Goal: Task Accomplishment & Management: Use online tool/utility

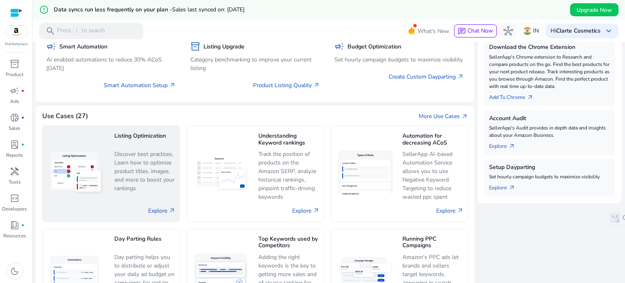
scroll to position [291, 0]
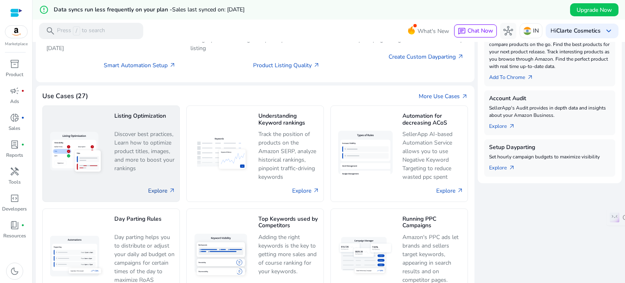
click at [151, 191] on link "Explore arrow_outward" at bounding box center [161, 190] width 27 height 9
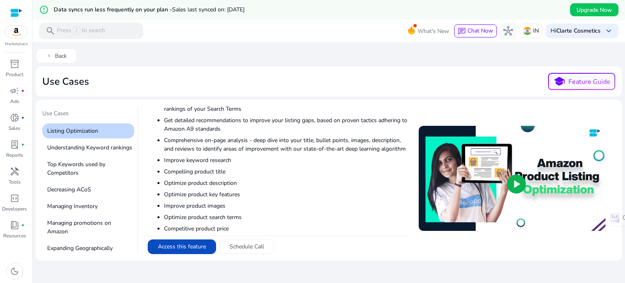
scroll to position [233, 0]
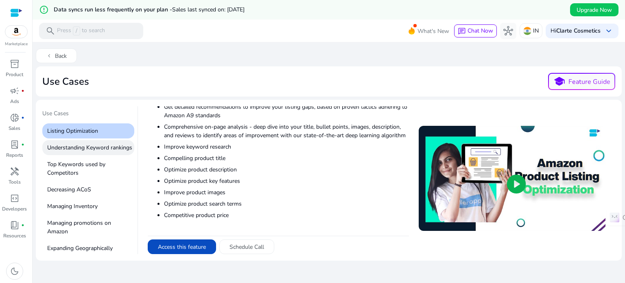
click at [84, 147] on p "Understanding Keyword rankings" at bounding box center [88, 147] width 92 height 15
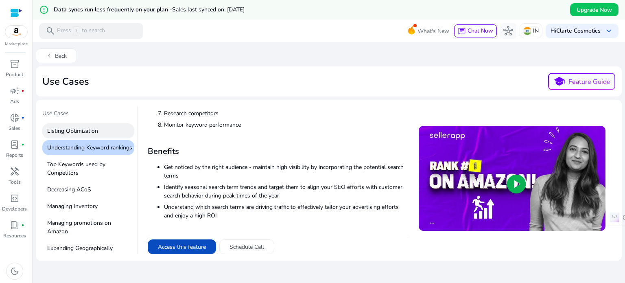
click at [94, 129] on p "Listing Optimization" at bounding box center [88, 130] width 92 height 15
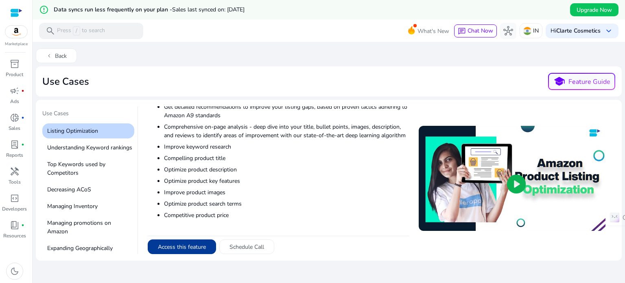
click at [175, 247] on button "Access this feature" at bounding box center [182, 246] width 68 height 15
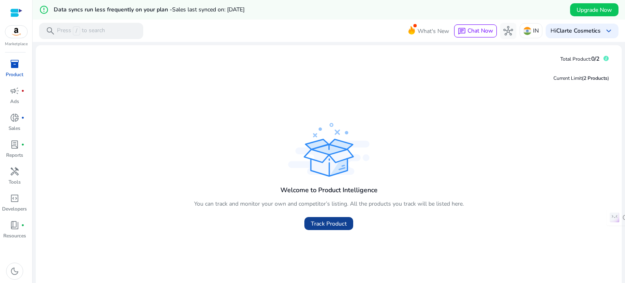
click at [337, 221] on span "Track Product" at bounding box center [329, 223] width 36 height 9
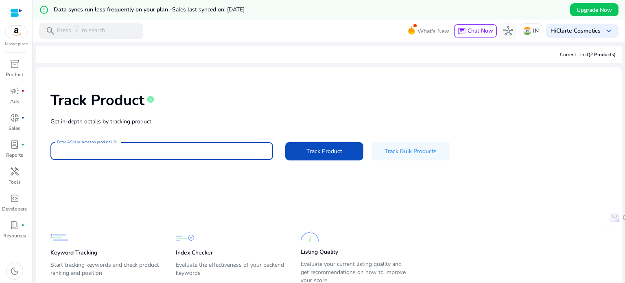
click at [173, 151] on input "Enter ASIN or Amazon product URL" at bounding box center [162, 151] width 210 height 9
paste input "**********"
click at [70, 149] on input "**********" at bounding box center [162, 151] width 210 height 9
type input "**********"
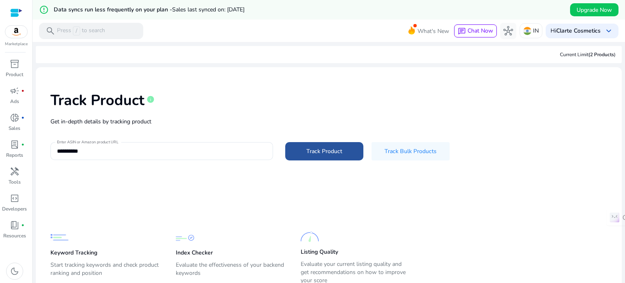
click at [324, 151] on span "Track Product" at bounding box center [324, 151] width 36 height 9
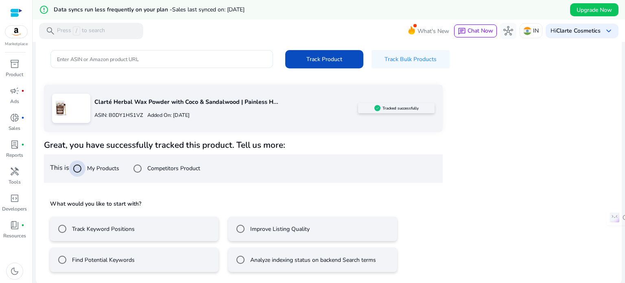
scroll to position [92, 0]
click at [85, 232] on div "Track Keyword Positions" at bounding box center [94, 228] width 81 height 16
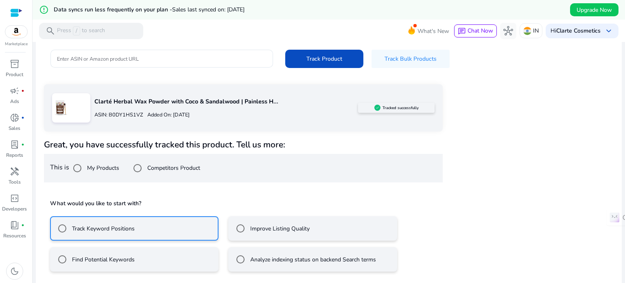
click at [271, 230] on label "Improve Listing Quality" at bounding box center [279, 228] width 61 height 9
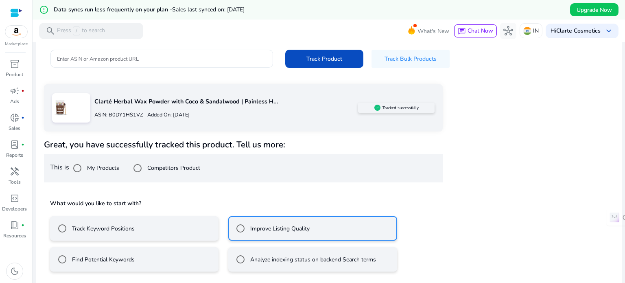
click at [113, 232] on label "Track Keyword Positions" at bounding box center [102, 228] width 64 height 9
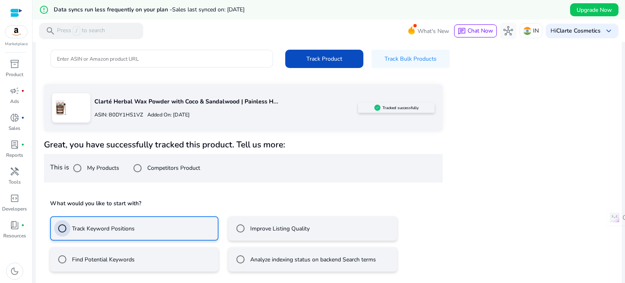
scroll to position [129, 0]
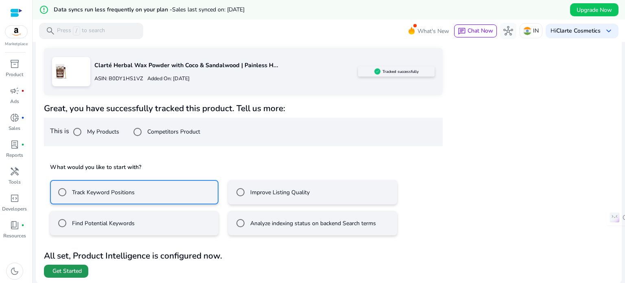
click at [55, 271] on span "Get Started" at bounding box center [67, 271] width 29 height 8
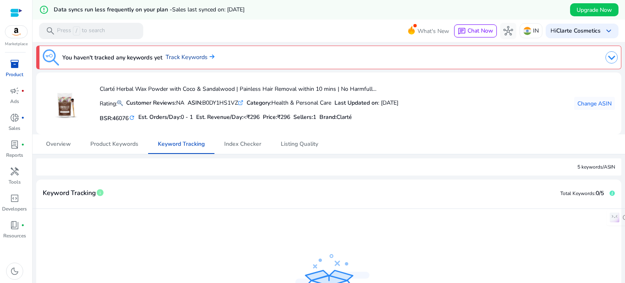
click at [195, 57] on link "Track Keywords" at bounding box center [190, 57] width 49 height 9
click at [106, 143] on span "Product Keywords" at bounding box center [114, 144] width 48 height 6
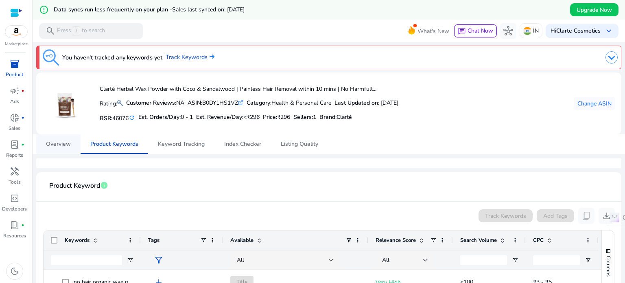
click at [60, 142] on span "Overview" at bounding box center [58, 144] width 25 height 6
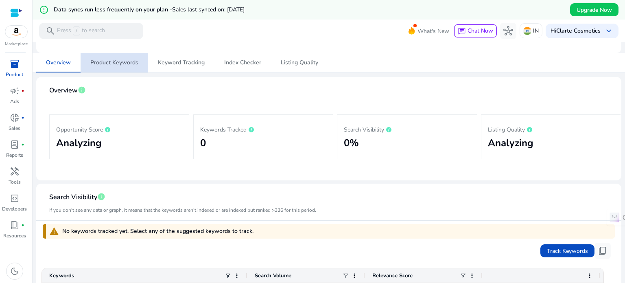
click at [123, 68] on span "Product Keywords" at bounding box center [114, 63] width 48 height 20
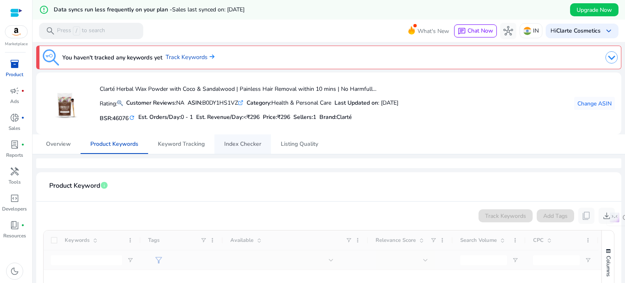
click at [242, 144] on span "Index Checker" at bounding box center [242, 144] width 37 height 6
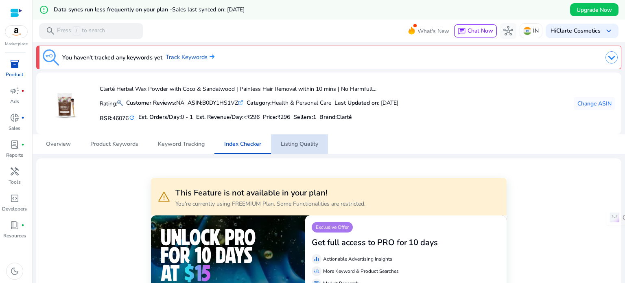
click at [297, 144] on span "Listing Quality" at bounding box center [299, 144] width 37 height 6
click at [11, 115] on span "donut_small" at bounding box center [15, 118] width 10 height 10
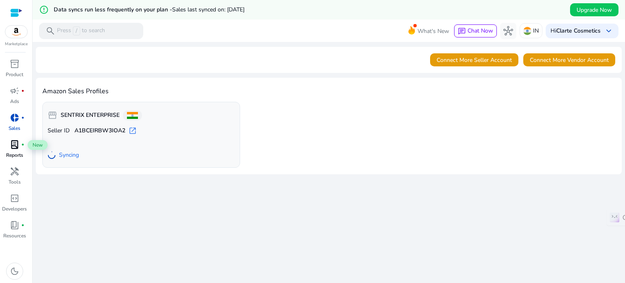
click at [15, 147] on span "lab_profile" at bounding box center [15, 145] width 10 height 10
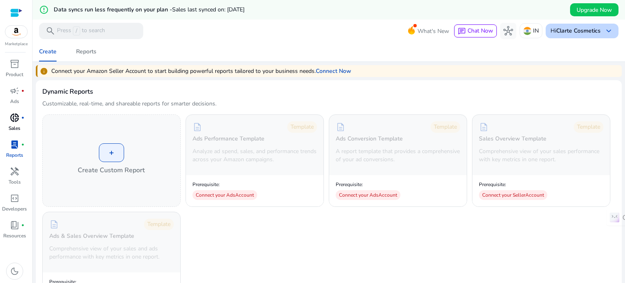
click at [604, 33] on span "keyboard_arrow_down" at bounding box center [609, 31] width 10 height 10
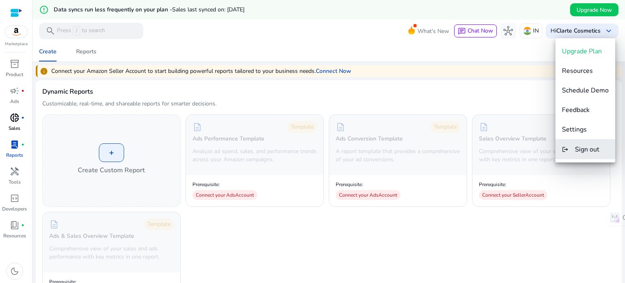
click at [575, 153] on button "logout Sign out" at bounding box center [586, 150] width 60 height 20
